Goal: Information Seeking & Learning: Learn about a topic

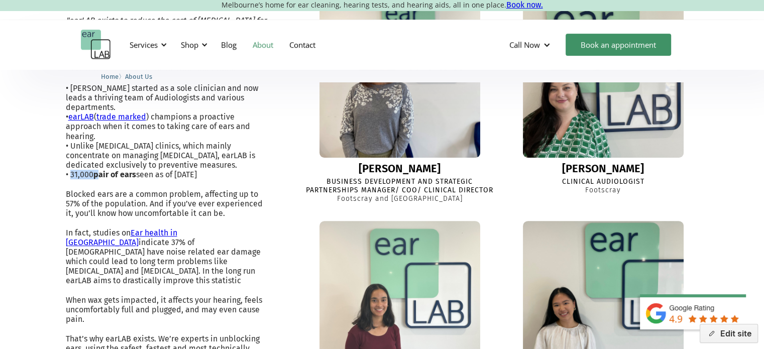
drag, startPoint x: 71, startPoint y: 173, endPoint x: 96, endPoint y: 177, distance: 25.9
click at [96, 177] on p ""earLAB exists to reduce the cost of [MEDICAL_DATA] for individuals by delaying…" at bounding box center [166, 228] width 200 height 424
click at [80, 178] on p ""earLAB exists to reduce the cost of [MEDICAL_DATA] for individuals by delaying…" at bounding box center [166, 228] width 200 height 424
drag, startPoint x: 73, startPoint y: 176, endPoint x: 92, endPoint y: 180, distance: 19.5
click at [92, 180] on p ""earLAB exists to reduce the cost of [MEDICAL_DATA] for individuals by delaying…" at bounding box center [166, 228] width 200 height 424
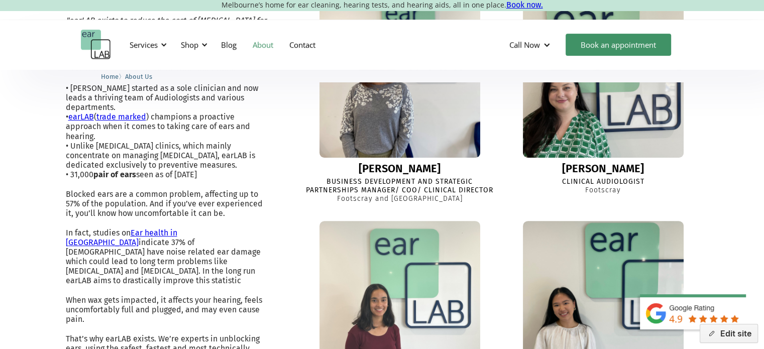
click at [90, 186] on p ""earLAB exists to reduce the cost of [MEDICAL_DATA] for individuals by delaying…" at bounding box center [166, 228] width 200 height 424
drag, startPoint x: 75, startPoint y: 174, endPoint x: 91, endPoint y: 180, distance: 17.8
click at [88, 177] on p ""earLAB exists to reduce the cost of [MEDICAL_DATA] for individuals by delaying…" at bounding box center [166, 228] width 200 height 424
click at [83, 190] on p ""earLAB exists to reduce the cost of [MEDICAL_DATA] for individuals by delaying…" at bounding box center [166, 228] width 200 height 424
drag, startPoint x: 71, startPoint y: 174, endPoint x: 97, endPoint y: 191, distance: 30.9
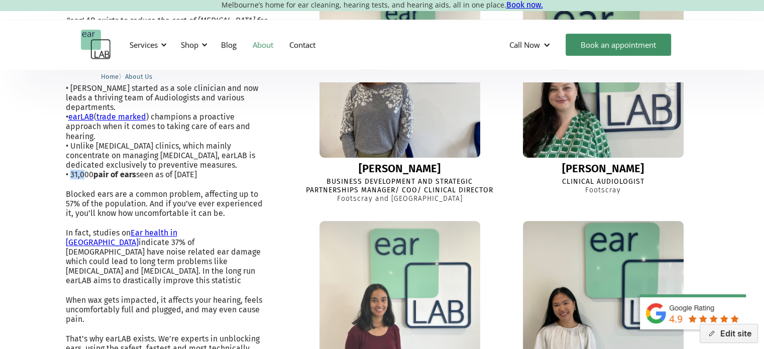
click at [84, 176] on p ""earLAB exists to reduce the cost of [MEDICAL_DATA] for individuals by delaying…" at bounding box center [166, 228] width 200 height 424
click at [107, 191] on p ""earLAB exists to reduce the cost of [MEDICAL_DATA] for individuals by delaying…" at bounding box center [166, 228] width 200 height 424
drag, startPoint x: 70, startPoint y: 172, endPoint x: 86, endPoint y: 172, distance: 15.6
click at [86, 172] on p ""earLAB exists to reduce the cost of [MEDICAL_DATA] for individuals by delaying…" at bounding box center [166, 228] width 200 height 424
drag, startPoint x: 118, startPoint y: 193, endPoint x: 132, endPoint y: 192, distance: 13.6
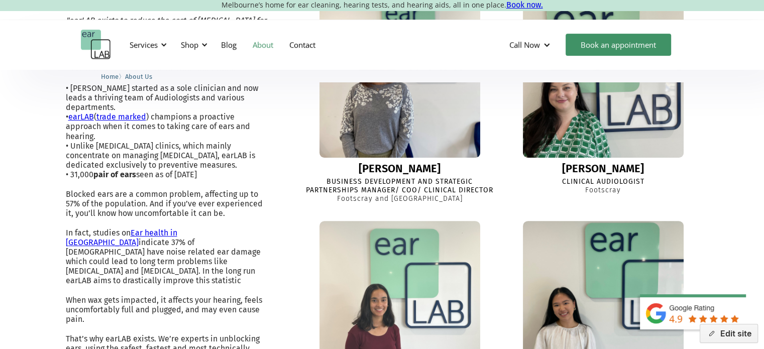
click at [119, 194] on p ""earLAB exists to reduce the cost of [MEDICAL_DATA] for individuals by delaying…" at bounding box center [166, 228] width 200 height 424
drag, startPoint x: 178, startPoint y: 172, endPoint x: 237, endPoint y: 174, distance: 58.8
click at [237, 174] on p ""earLAB exists to reduce the cost of [MEDICAL_DATA] for individuals by delaying…" at bounding box center [166, 228] width 200 height 424
click at [244, 175] on p ""earLAB exists to reduce the cost of [MEDICAL_DATA] for individuals by delaying…" at bounding box center [166, 228] width 200 height 424
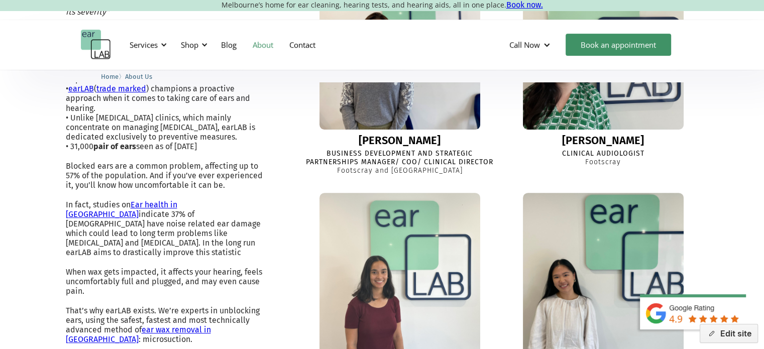
scroll to position [452, 0]
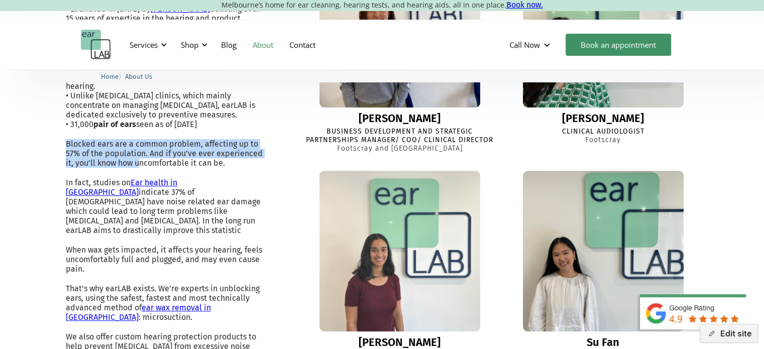
drag, startPoint x: 70, startPoint y: 145, endPoint x: 144, endPoint y: 157, distance: 74.8
click at [141, 159] on p ""earLAB exists to reduce the cost of [MEDICAL_DATA] for individuals by delaying…" at bounding box center [166, 177] width 200 height 424
